Goal: Check status

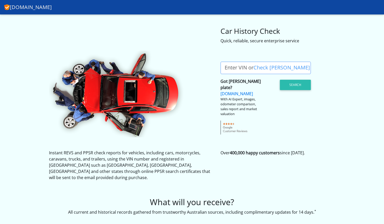
drag, startPoint x: 235, startPoint y: 67, endPoint x: 227, endPoint y: 70, distance: 8.1
click at [227, 70] on label "Enter VIN or Check [PERSON_NAME]" at bounding box center [268, 68] width 94 height 12
click at [227, 70] on input "Enter VIN or Check [PERSON_NAME]" at bounding box center [266, 68] width 90 height 12
click at [231, 69] on label "Enter VIN or Check [PERSON_NAME]" at bounding box center [268, 68] width 94 height 12
click at [231, 69] on input "Enter VIN or Check [PERSON_NAME]" at bounding box center [266, 68] width 90 height 12
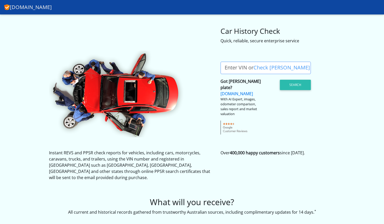
click at [231, 69] on label "Enter VIN or Check [PERSON_NAME]" at bounding box center [268, 68] width 94 height 12
click at [231, 69] on input "Enter VIN or Check [PERSON_NAME]" at bounding box center [266, 68] width 90 height 12
click at [231, 69] on label "Enter VIN or Check [PERSON_NAME]" at bounding box center [268, 68] width 94 height 12
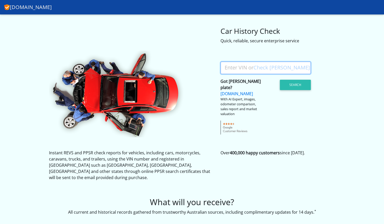
click at [231, 69] on input "Enter VIN or Check [PERSON_NAME]" at bounding box center [266, 68] width 90 height 12
paste input "[US_VEHICLE_IDENTIFICATION_NUMBER]"
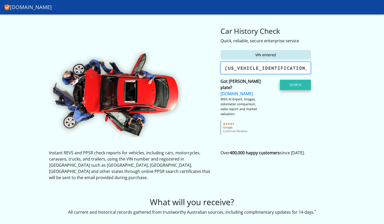
type input "[US_VEHICLE_IDENTIFICATION_NUMBER]"
click at [293, 88] on button "Search" at bounding box center [295, 85] width 31 height 10
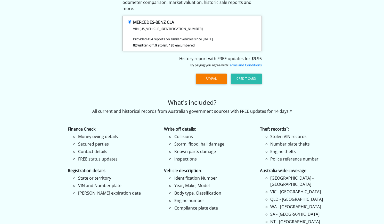
scroll to position [79, 0]
